Goal: Obtain resource: Download file/media

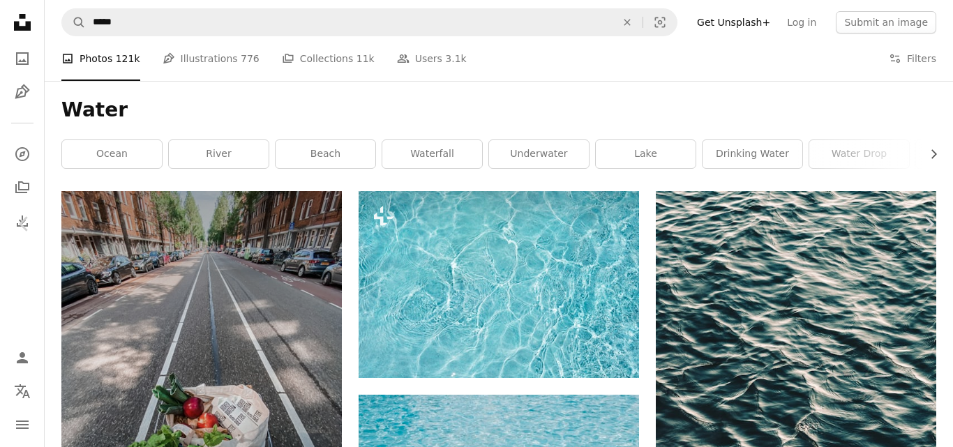
scroll to position [10051, 0]
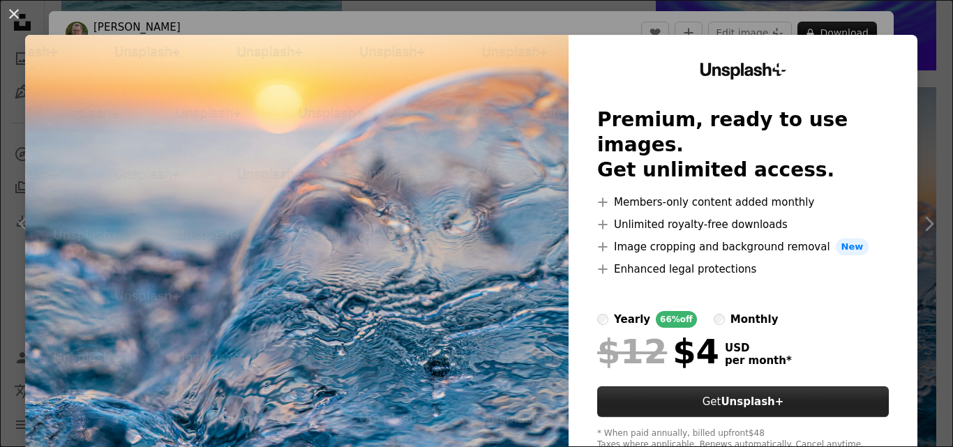
click at [764, 387] on button "Get Unsplash+" at bounding box center [743, 402] width 292 height 31
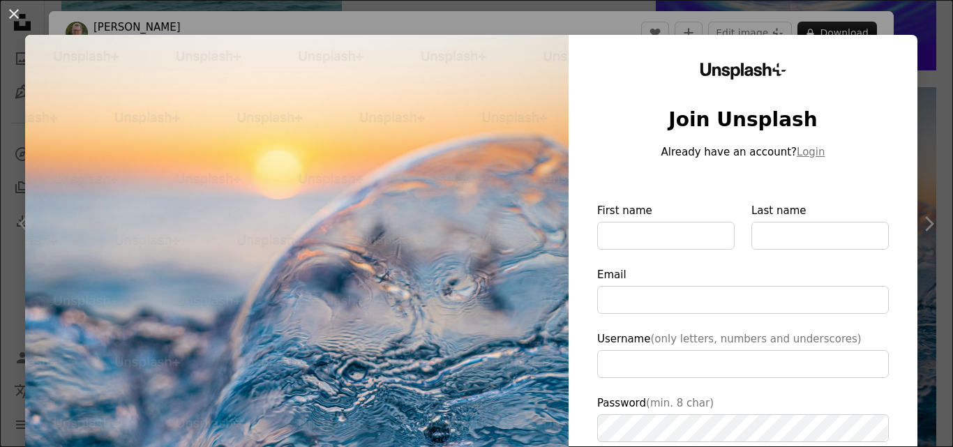
click at [473, 188] on img at bounding box center [297, 323] width 544 height 576
click at [473, 189] on img at bounding box center [297, 323] width 544 height 576
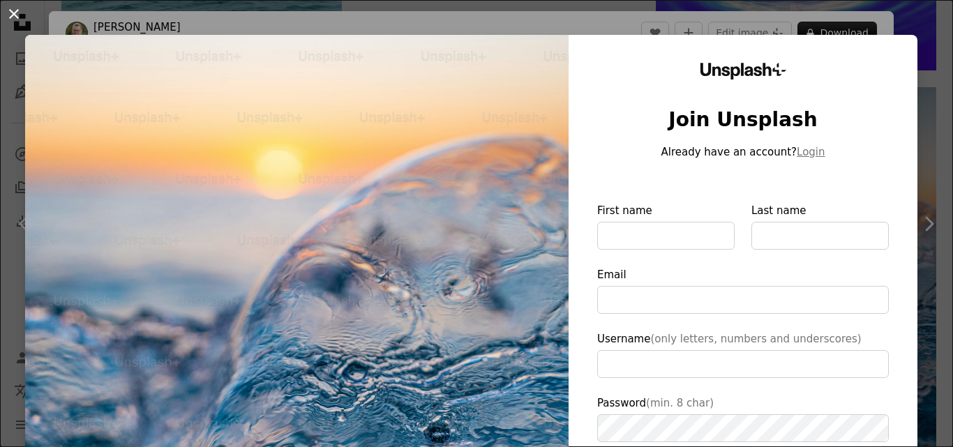
click at [6, 12] on button "An X shape" at bounding box center [14, 14] width 17 height 17
